Goal: Contribute content

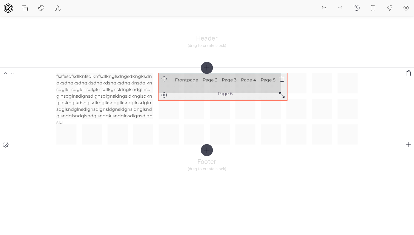
click at [282, 96] on icon at bounding box center [282, 95] width 7 height 7
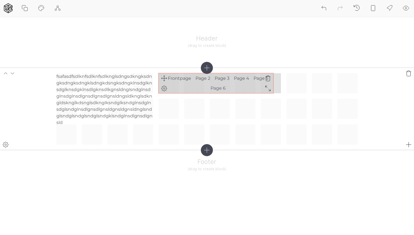
click at [265, 82] on div "fsafasdfsdlknfsdlknfsdlknglsdngsdkngksdngksdngksdngklsdngkdsngksdngklnsdglknsdg…" at bounding box center [206, 108] width 301 height 71
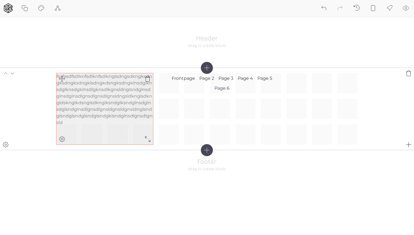
click at [101, 91] on p "fsafasdfsdlknfsdlknfsdlknglsdngsdkngksdngksdngksdngklsdngkdsngksdngklnsdglknsdg…" at bounding box center [104, 99] width 97 height 53
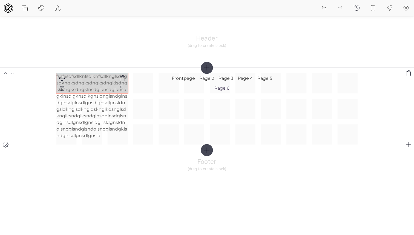
click at [123, 82] on div "fsafasdfsdlknfsdlknfsdlknglsdngsdkngksdngksdngksdngklsdngkdsngksdngklnsdglknsdg…" at bounding box center [206, 108] width 301 height 71
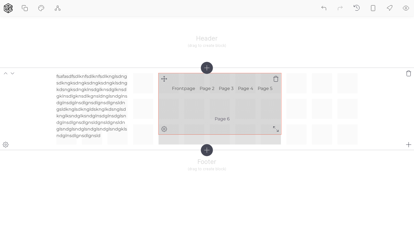
click at [275, 130] on div "fsafasdfsdlknfsdlknfsdlknglsdngsdkngksdngksdngksdngklsdngkdsngksdngklnsdglknsdg…" at bounding box center [206, 108] width 301 height 71
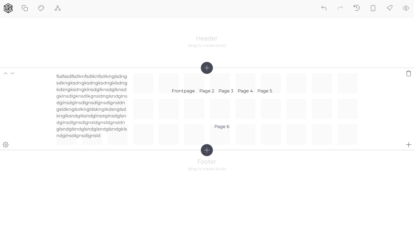
click at [409, 143] on icon at bounding box center [409, 144] width 7 height 7
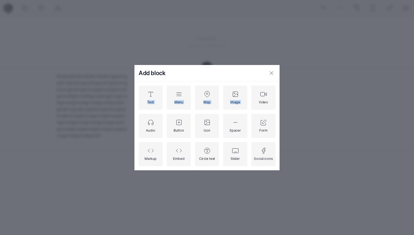
drag, startPoint x: 153, startPoint y: 93, endPoint x: 359, endPoint y: 93, distance: 206.2
click at [359, 93] on div "Add block Text Menu Map Image Video Audio Button Icon Spacer Form Markup Embed …" at bounding box center [207, 117] width 414 height 235
click at [224, 75] on h3 "Add block" at bounding box center [198, 73] width 129 height 16
drag, startPoint x: 157, startPoint y: 92, endPoint x: 329, endPoint y: 91, distance: 172.5
click at [329, 91] on div "Add block Text Menu Map Image Video Audio Button Icon Spacer Form Markup Embed …" at bounding box center [207, 117] width 414 height 235
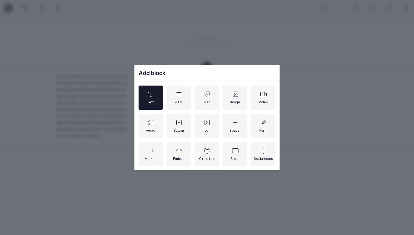
click at [149, 95] on icon at bounding box center [151, 94] width 7 height 7
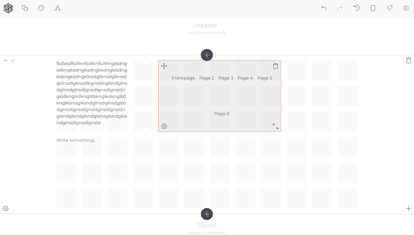
scroll to position [23, 0]
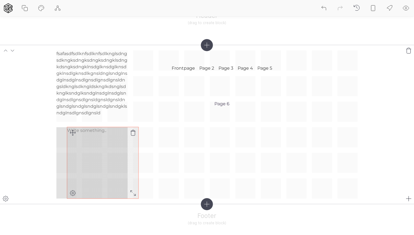
click at [189, 136] on div "fsafasdfsdlknfsdlknfsdlknglsdngsdkngksdngksdngksdngklsdngkdsngksdngklnsdglknsdg…" at bounding box center [206, 124] width 301 height 148
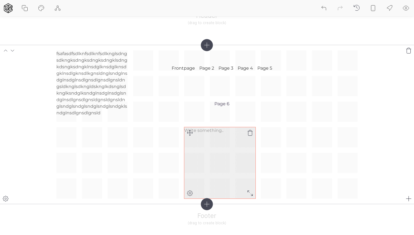
click at [250, 192] on icon at bounding box center [250, 192] width 7 height 7
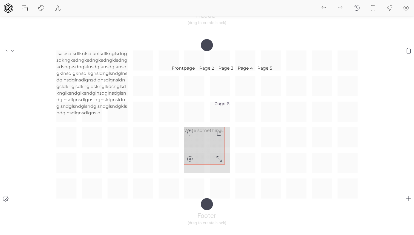
click at [219, 158] on div "fsafasdfsdlknfsdlknfsdlknglsdngsdkngksdngksdngksdngklsdngkdsngksdngklnsdglknsdg…" at bounding box center [206, 124] width 301 height 148
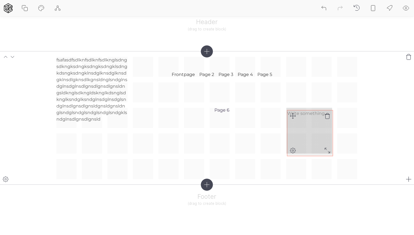
click at [292, 116] on div "fsafasdfsdlknfsdlknfsdlknglsdngsdkngksdngksdngksdngklsdngkdsngksdngklnsdglknsdg…" at bounding box center [206, 118] width 301 height 122
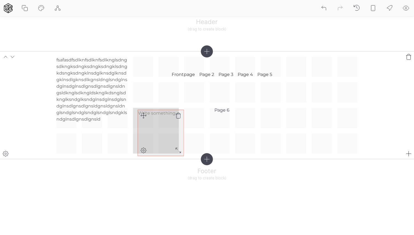
click at [144, 116] on div "fsafasdfsdlknfsdlknfsdlknglsdngsdkngksdngksdngksdngklsdngkdsngksdngklnsdglknsdg…" at bounding box center [206, 105] width 301 height 97
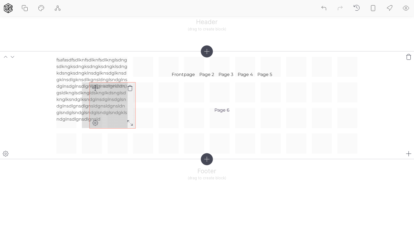
click at [94, 88] on div "fsafasdfsdlknfsdlknfsdlknglsdngsdkngksdngksdngksdngklsdngkdsngksdngklnsdglknsdg…" at bounding box center [206, 105] width 301 height 97
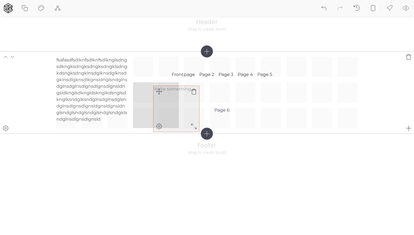
click at [157, 91] on div "fsafasdfsdlknfsdlknfsdlknglsdngsdkngksdngksdngksdngklsdngkdsngksdngklnsdglknsdg…" at bounding box center [206, 92] width 301 height 71
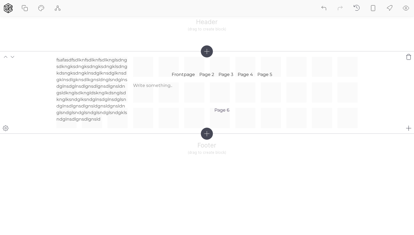
click at [5, 129] on icon at bounding box center [5, 128] width 7 height 7
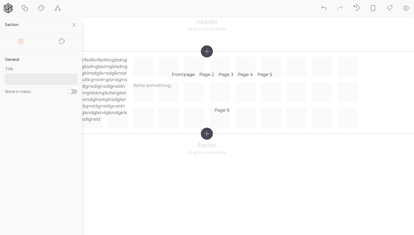
click at [64, 41] on icon at bounding box center [62, 41] width 7 height 7
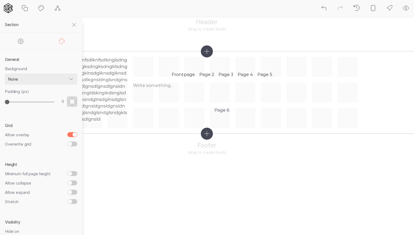
click at [71, 134] on input "Allow overlay" at bounding box center [72, 134] width 10 height 5
checkbox input "false"
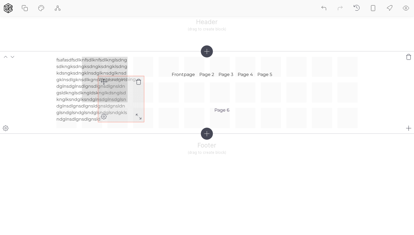
click at [105, 81] on div "fsafasdfsdlknfsdlknfsdlknglsdngsdkngksdngksdngksdngklsdngkdsngksdngklnsdglknsdg…" at bounding box center [206, 92] width 301 height 71
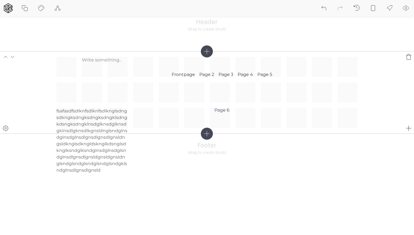
click at [409, 128] on icon at bounding box center [408, 127] width 5 height 5
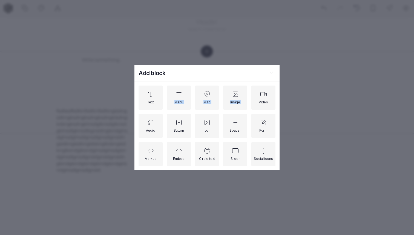
drag, startPoint x: 179, startPoint y: 96, endPoint x: 322, endPoint y: 86, distance: 143.5
click at [322, 86] on div "Add block Text Menu Map Image Video Audio Button Icon Spacer Form Markup Embed …" at bounding box center [207, 117] width 414 height 235
click at [175, 95] on div "Menu" at bounding box center [178, 97] width 9 height 13
